Goal: Find specific page/section: Find specific page/section

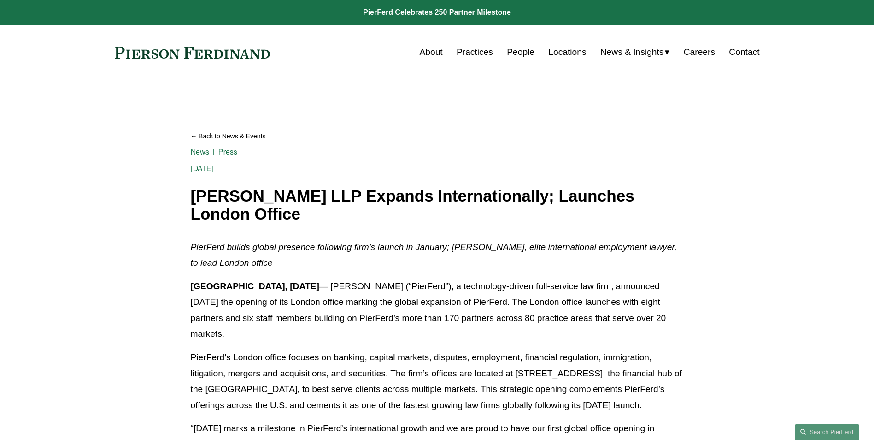
click at [527, 56] on link "People" at bounding box center [521, 52] width 28 height 18
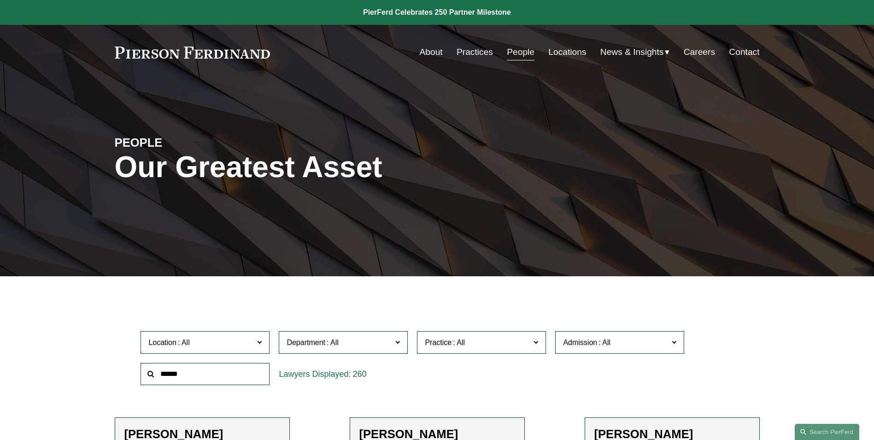
click at [195, 377] on input "text" at bounding box center [205, 374] width 129 height 23
type input "****"
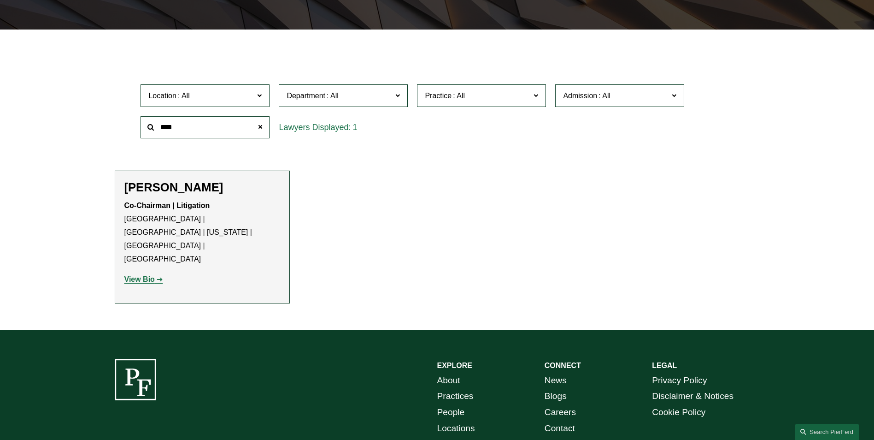
scroll to position [277, 0]
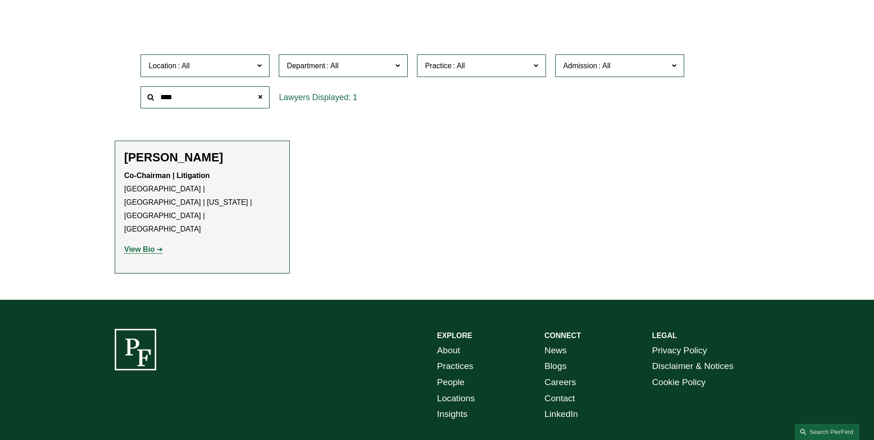
click at [140, 243] on p "View Bio" at bounding box center [202, 249] width 156 height 13
click at [140, 245] on strong "View Bio" at bounding box center [139, 249] width 30 height 8
